Goal: Task Accomplishment & Management: Manage account settings

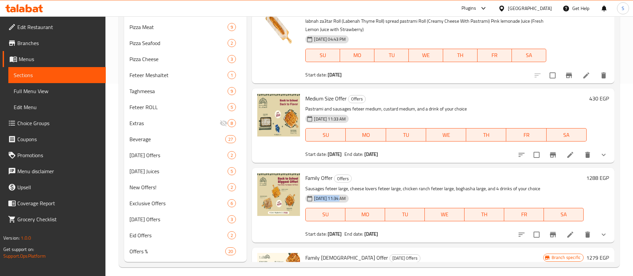
scroll to position [193, 0]
click at [567, 154] on icon at bounding box center [570, 154] width 6 height 6
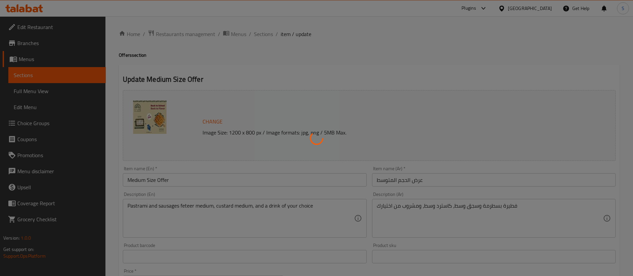
type input "أختيارك من المشروب:"
type input "1"
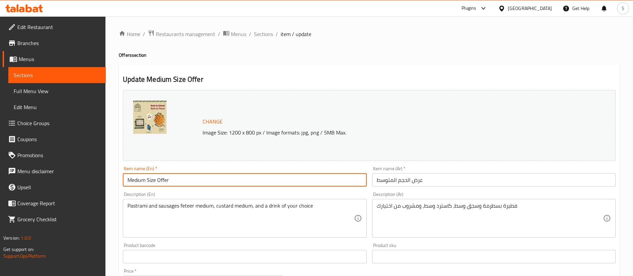
click at [158, 181] on input "Medium Size Offer" at bounding box center [245, 179] width 244 height 13
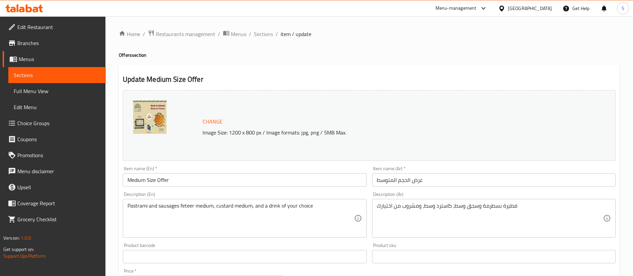
click at [477, 8] on div "Menu-management" at bounding box center [456, 8] width 41 height 8
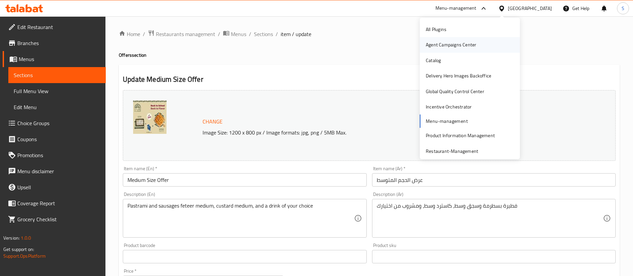
click at [451, 42] on div "Agent Campaigns Center" at bounding box center [451, 44] width 50 height 7
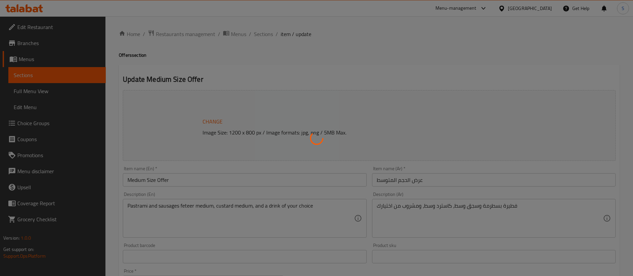
type input "أختيارك من المشروب:"
type input "1"
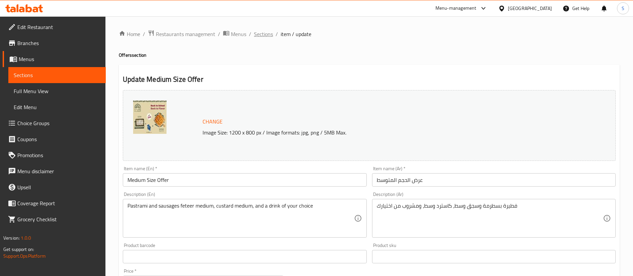
click at [255, 30] on span "Sections" at bounding box center [263, 34] width 19 height 8
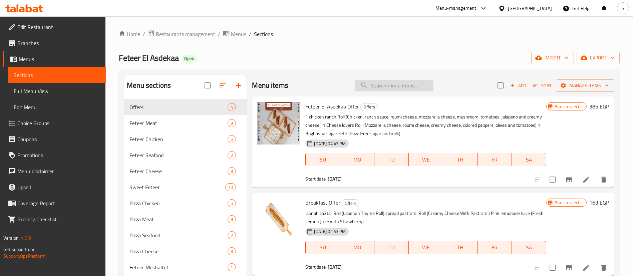
click at [385, 83] on input "search" at bounding box center [394, 86] width 79 height 12
paste input "Offer"
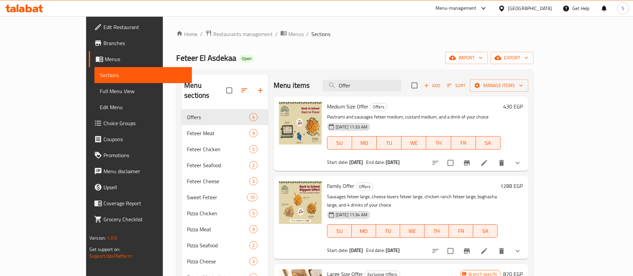
type input "Offer"
click at [487, 248] on icon at bounding box center [484, 251] width 6 height 6
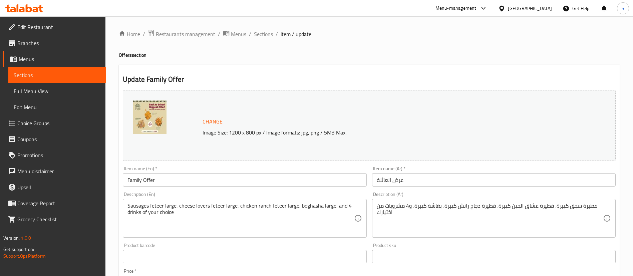
click at [366, 80] on h2 "Update Family Offer" at bounding box center [369, 79] width 493 height 10
